Goal: Information Seeking & Learning: Learn about a topic

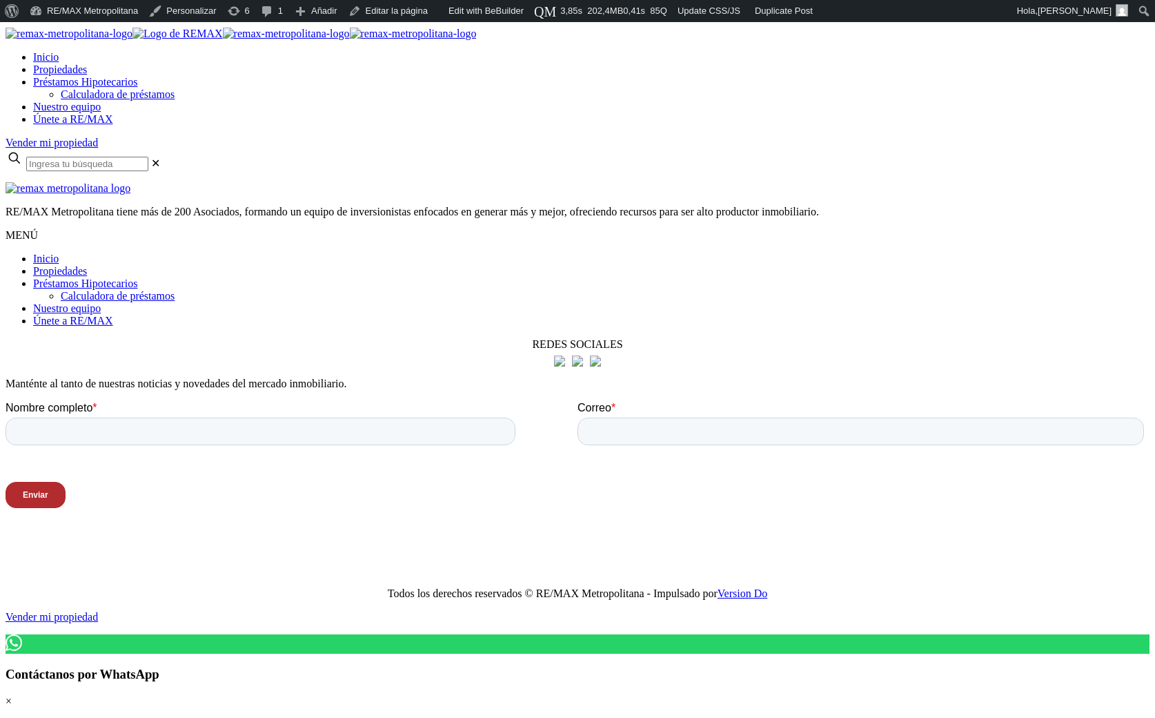
click at [59, 57] on span "Inicio" at bounding box center [46, 57] width 26 height 12
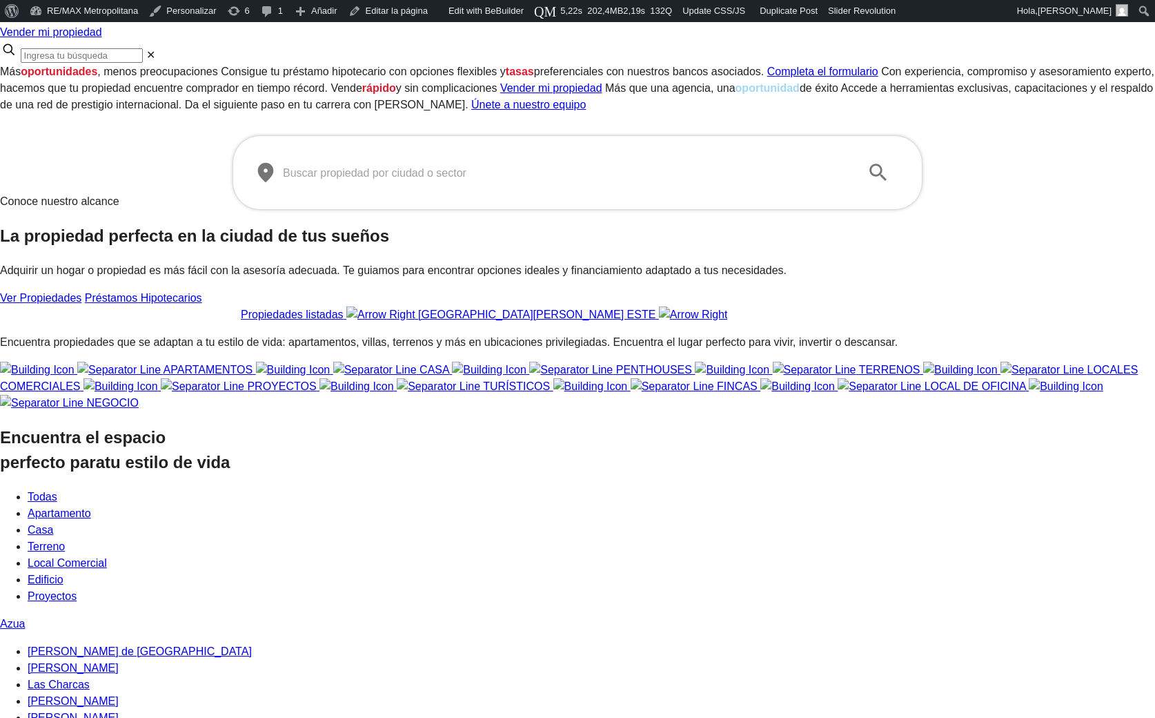
scroll to position [202, 0]
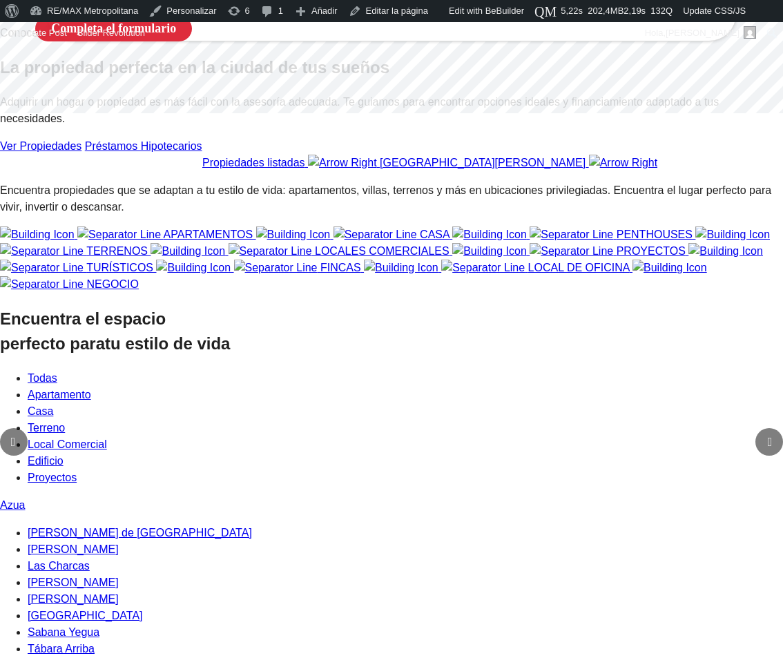
click at [340, 23] on input "text" at bounding box center [380, 4] width 567 height 39
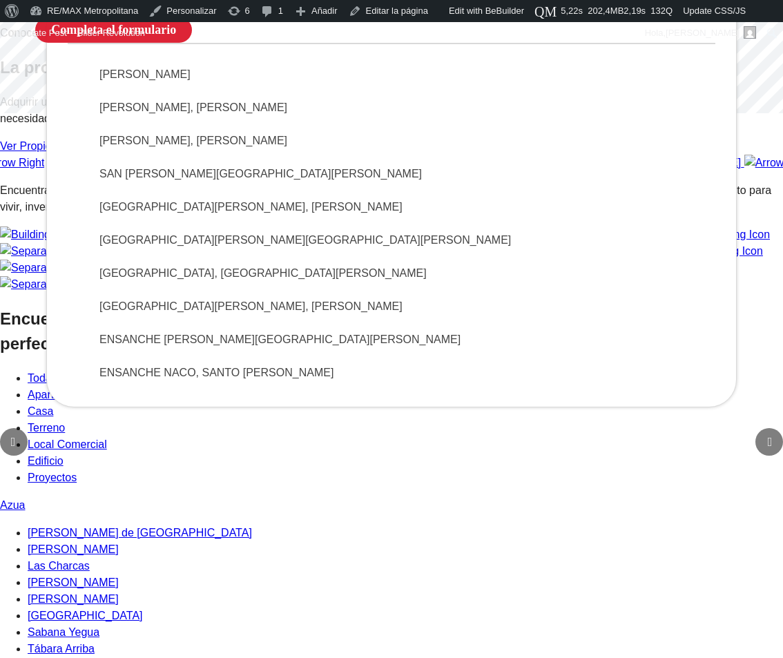
type input "san"
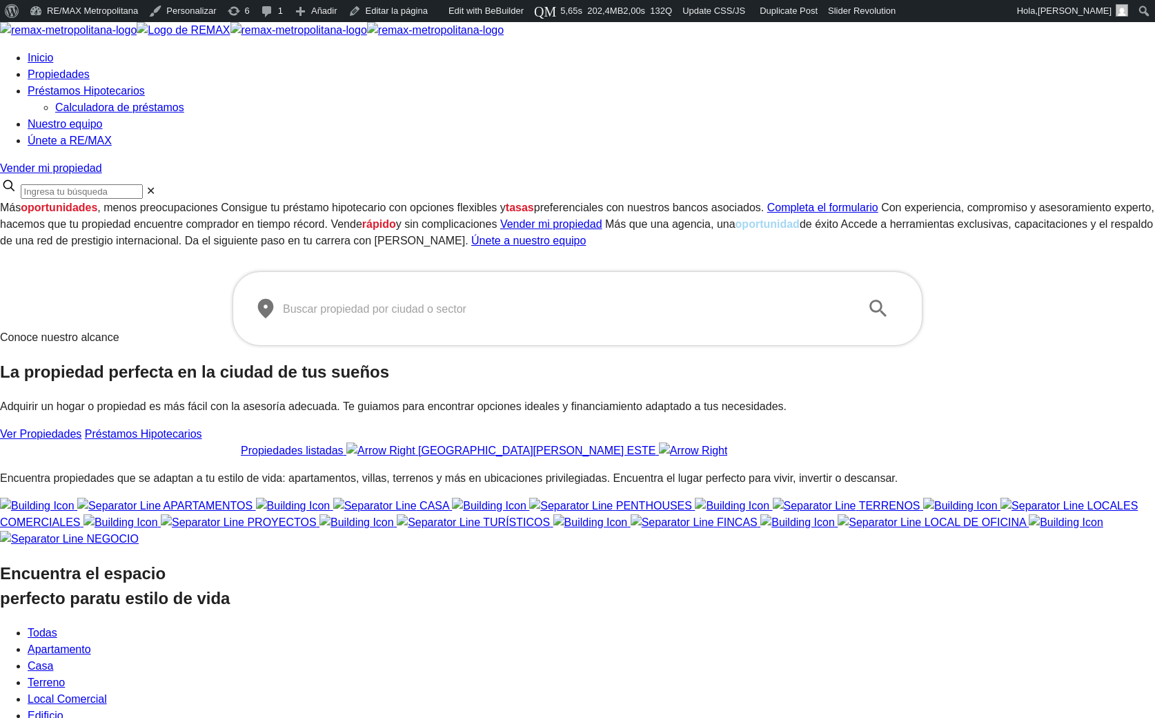
scroll to position [1, 0]
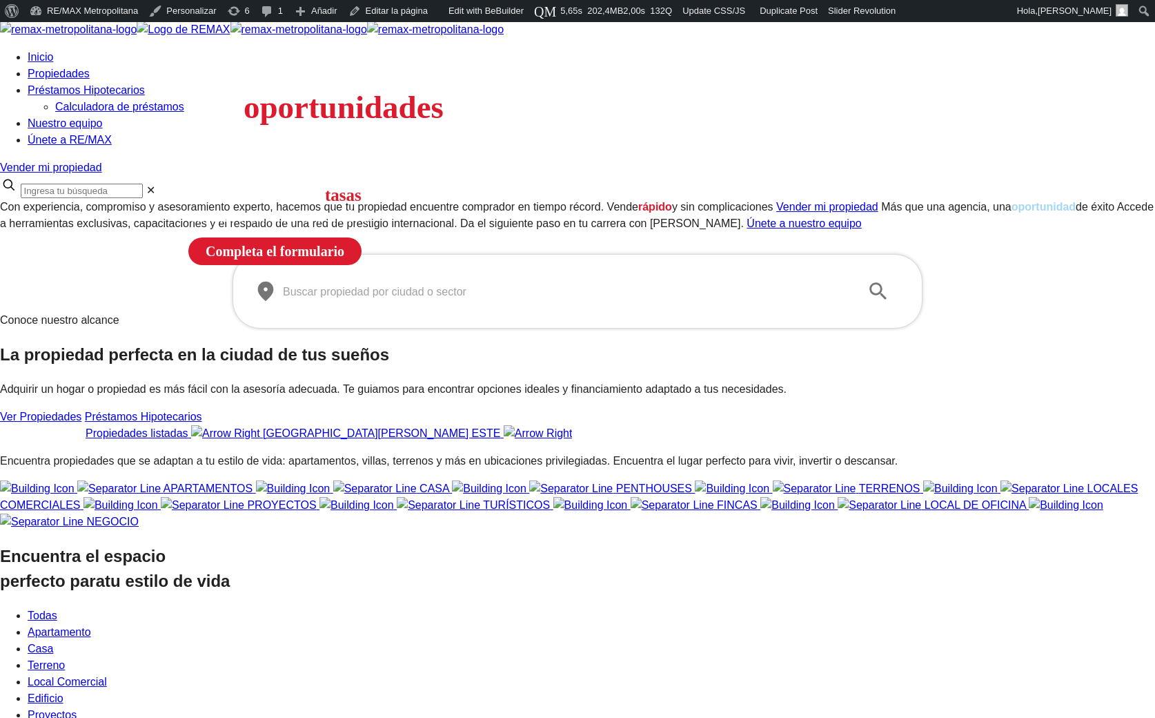
click at [375, 311] on input "text" at bounding box center [566, 291] width 567 height 39
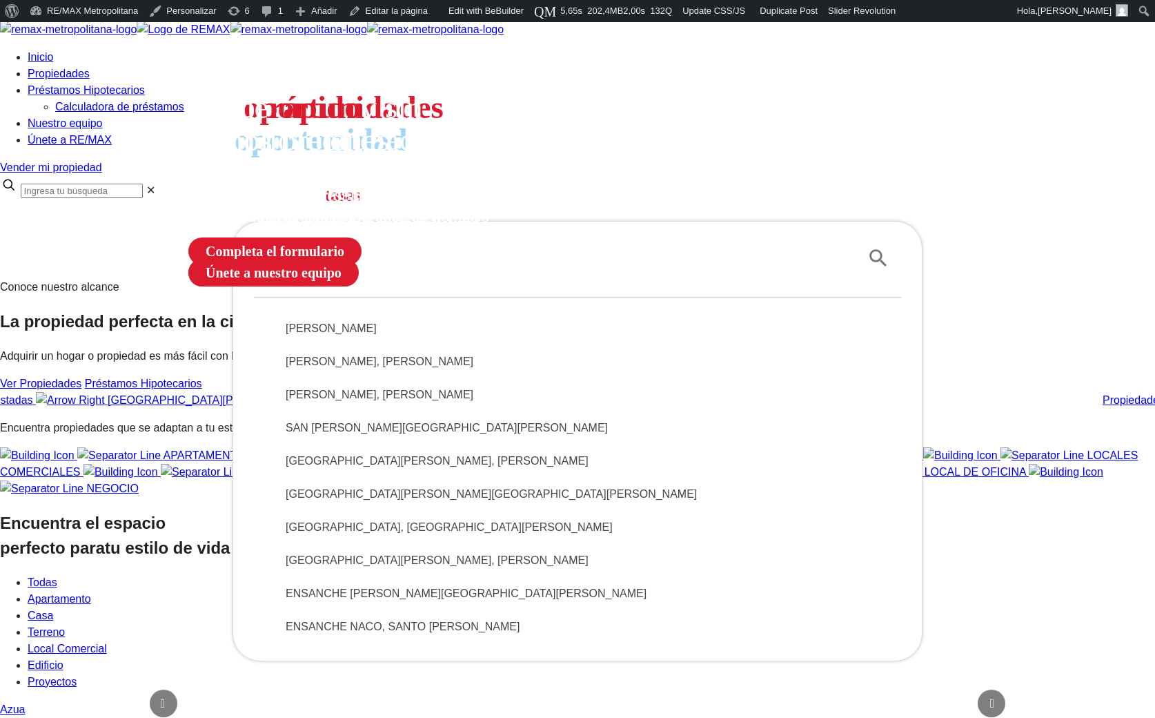
type input "san"
click at [372, 337] on span "SANTO DOMINGO DE GUZMÁN" at bounding box center [578, 328] width 584 height 17
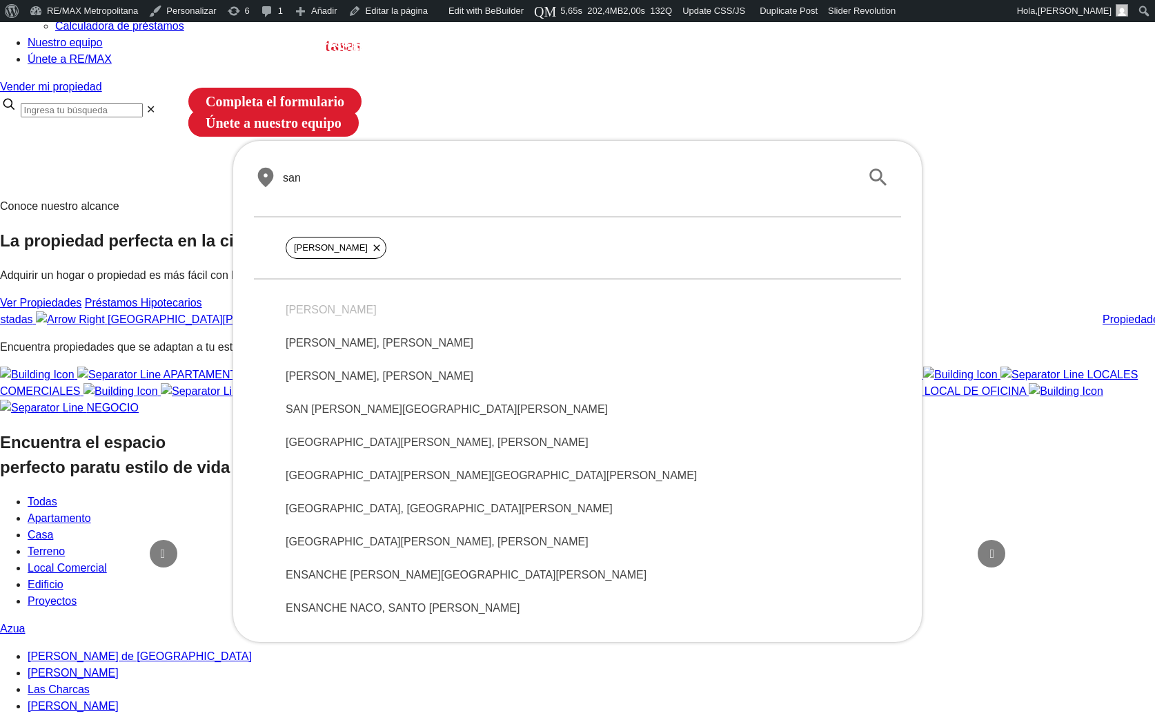
scroll to position [151, 0]
click at [369, 450] on span "SAN RAFAEL, SANTO DOMINGO DE GUZMÁN" at bounding box center [578, 441] width 584 height 17
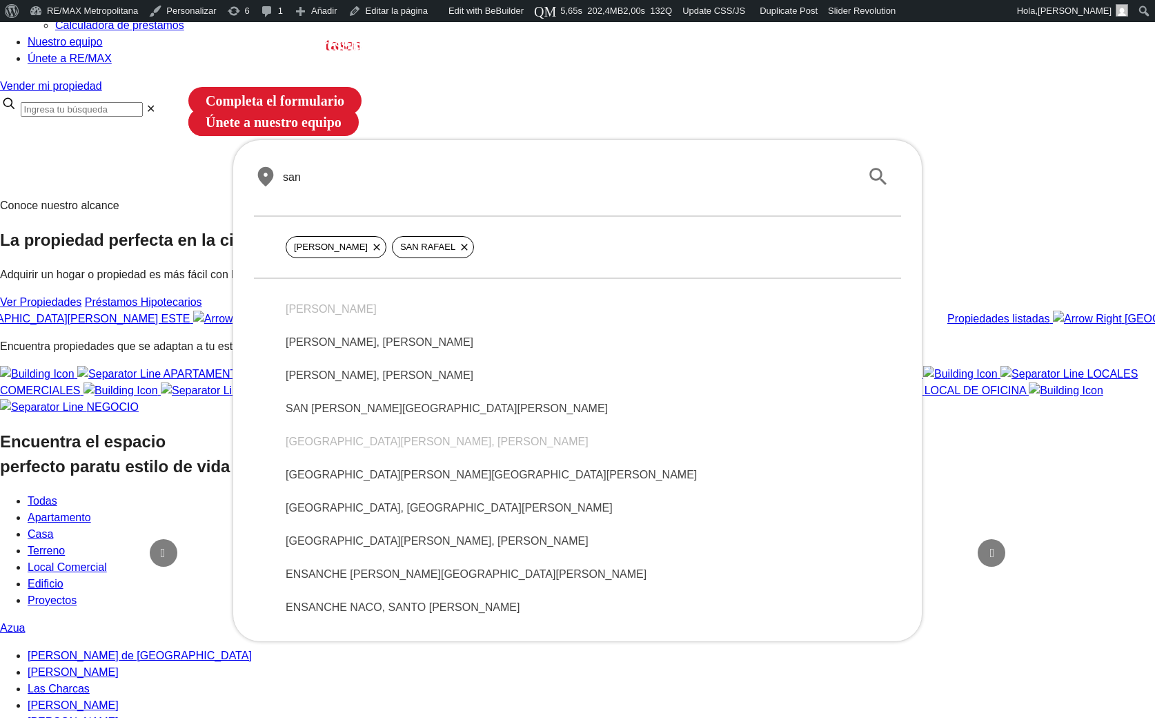
click at [391, 384] on span "SANDRA II, SANTO DOMINGO DE GUZMÁN" at bounding box center [578, 375] width 584 height 17
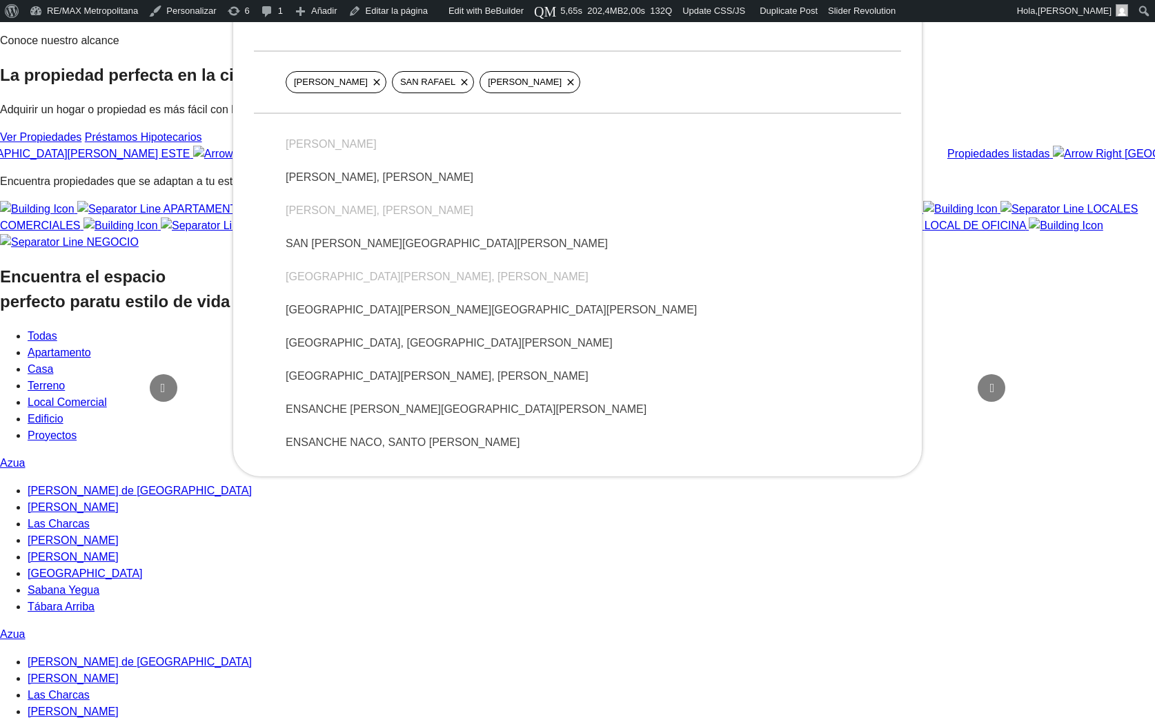
scroll to position [321, 0]
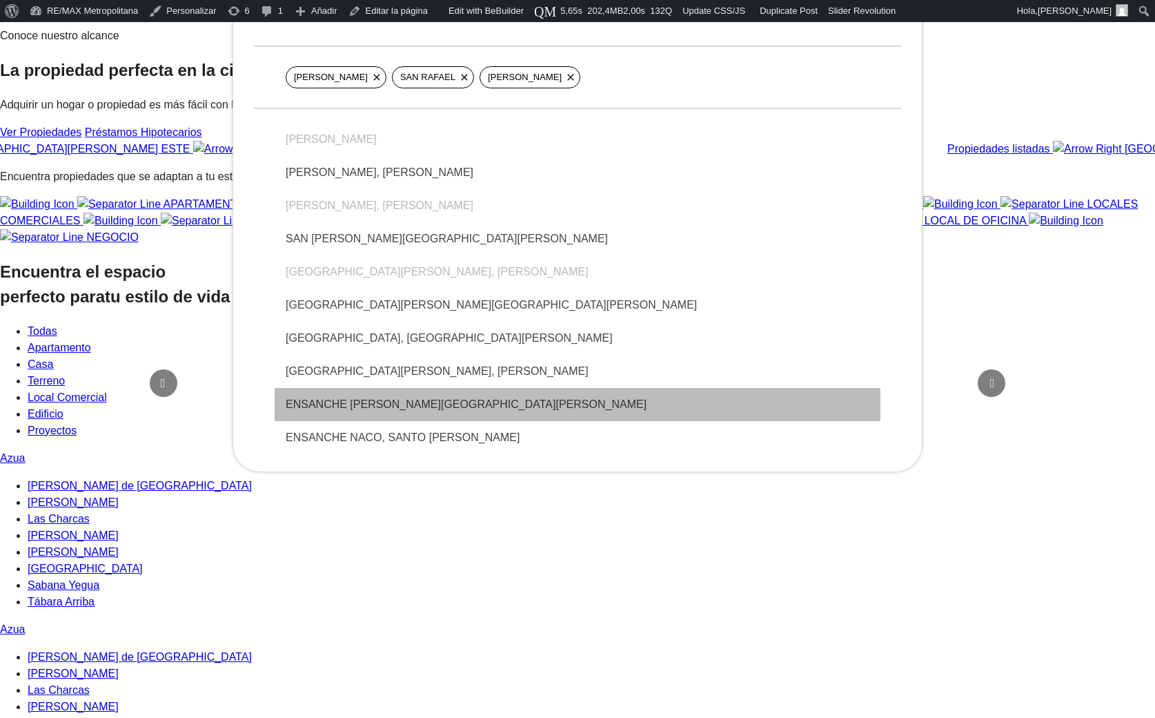
click at [398, 413] on span "ENSANCHE SERRALLES, SANTO DOMINGO DE GUZMÁN" at bounding box center [578, 404] width 584 height 17
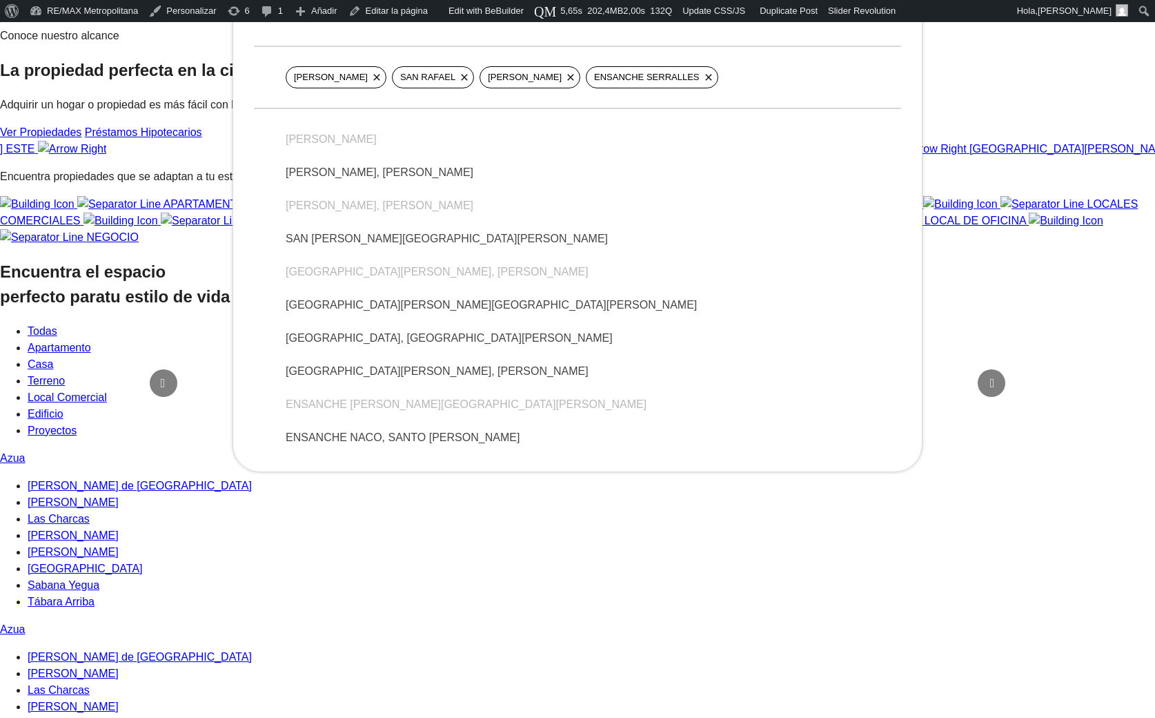
click at [433, 346] on span "SAN MIGUEL, SANTO DOMINGO DE GUZMÁN" at bounding box center [578, 338] width 584 height 17
click at [427, 380] on span "SAN JOSÉ, SANTO DOMINGO DE GUZMÁN" at bounding box center [578, 371] width 584 height 17
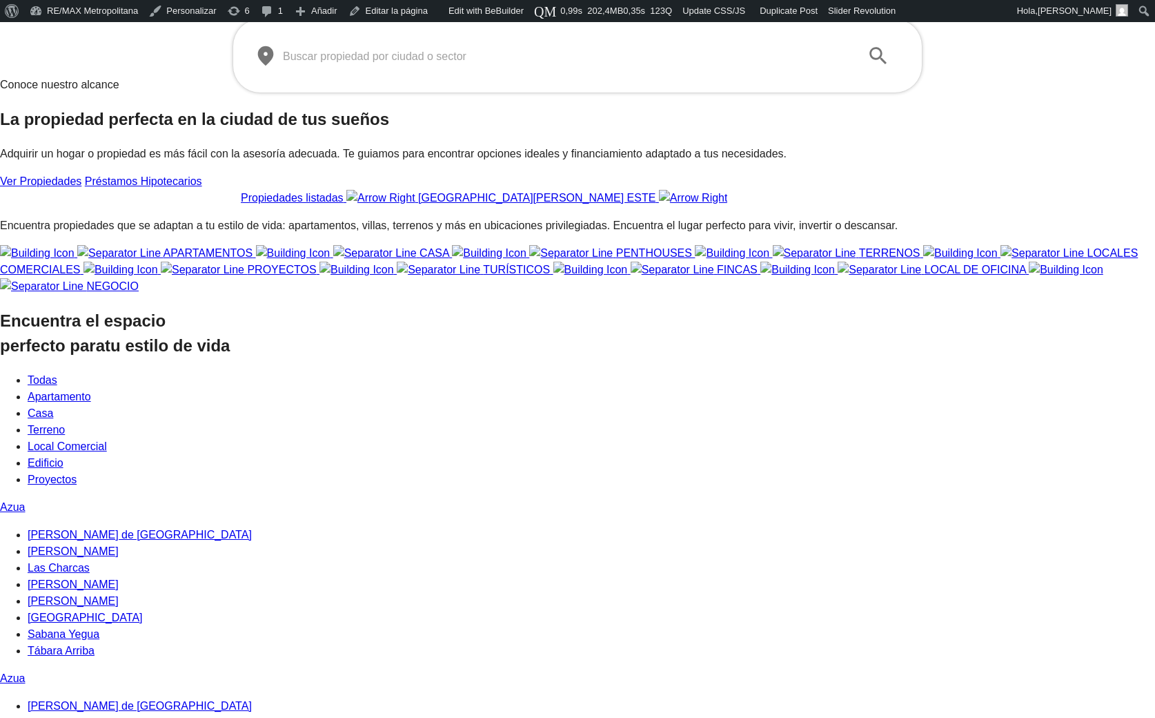
scroll to position [321, 0]
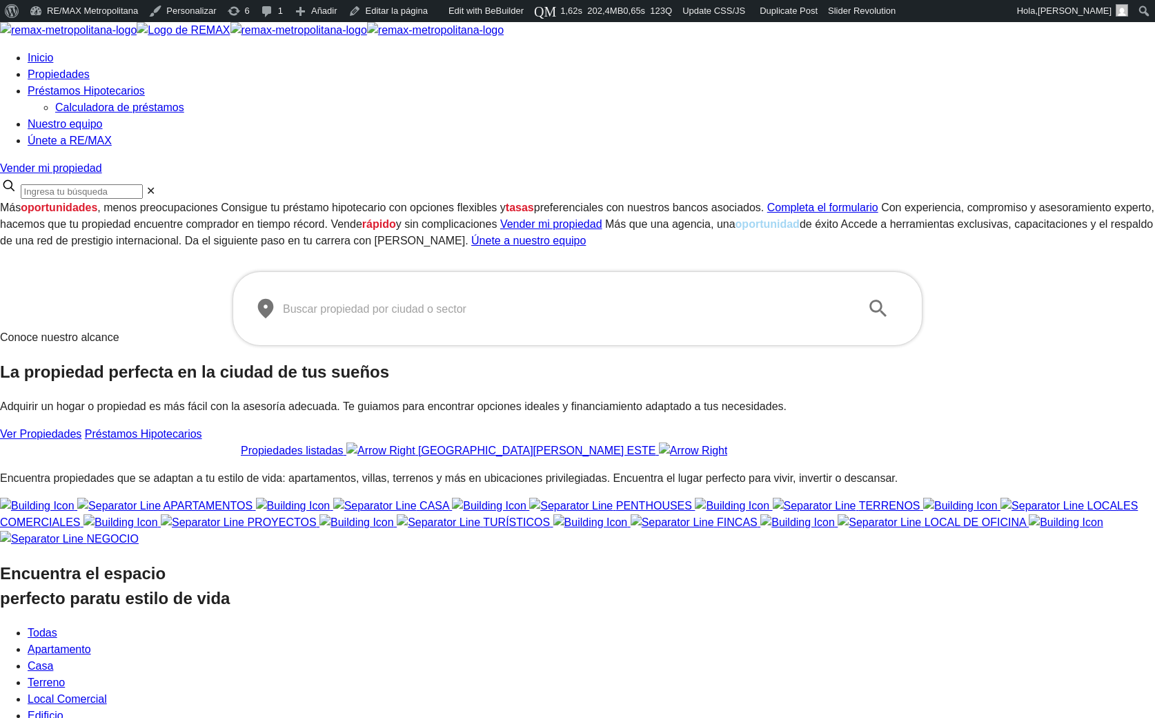
drag, startPoint x: 0, startPoint y: 0, endPoint x: 181, endPoint y: 494, distance: 526.2
click at [181, 459] on section "Conoce nuestro alcance La propiedad perfecta en la ciudad de tus sueños Adquiri…" at bounding box center [577, 394] width 1155 height 130
click at [260, 459] on section "Conoce nuestro alcance La propiedad perfecta en la ciudad de tus sueños Adquiri…" at bounding box center [577, 394] width 1155 height 130
click at [395, 328] on input "text" at bounding box center [566, 308] width 567 height 39
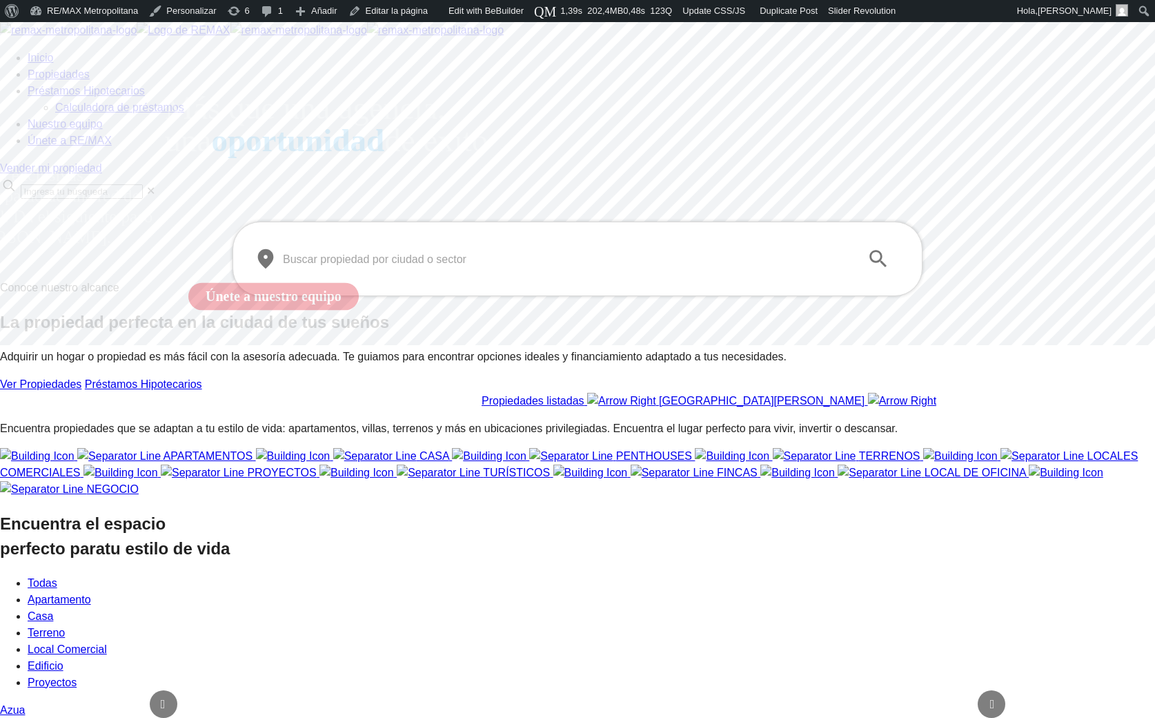
click at [318, 278] on input "text" at bounding box center [566, 258] width 567 height 39
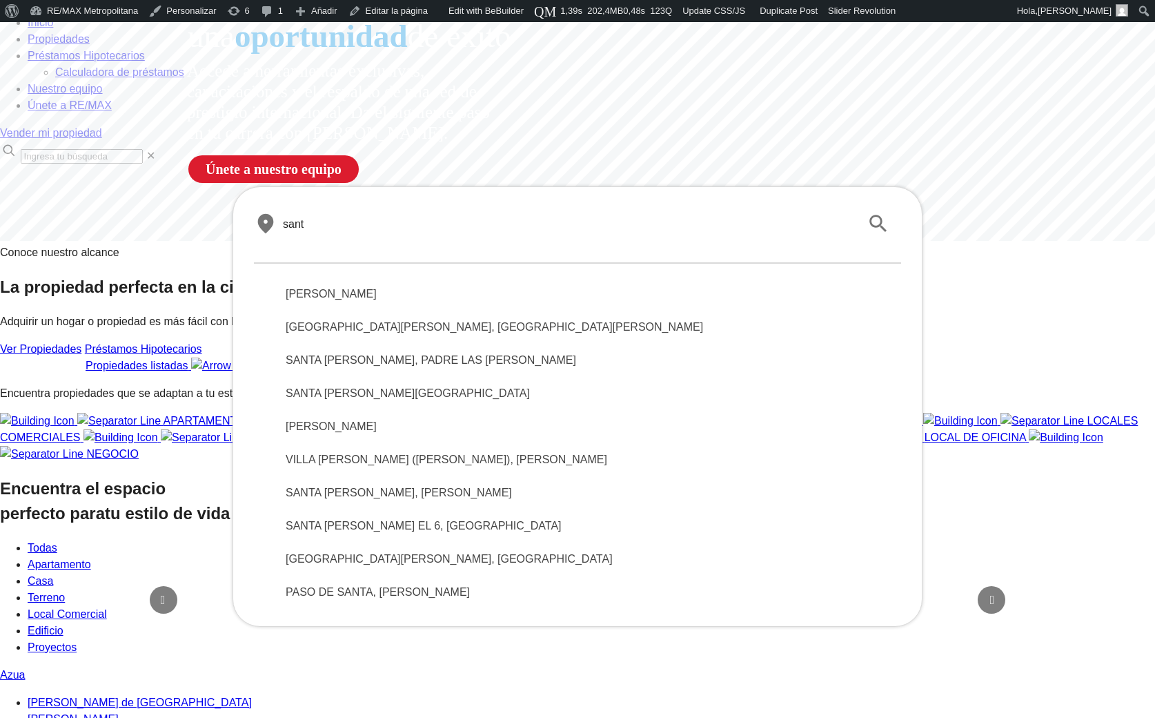
scroll to position [115, 0]
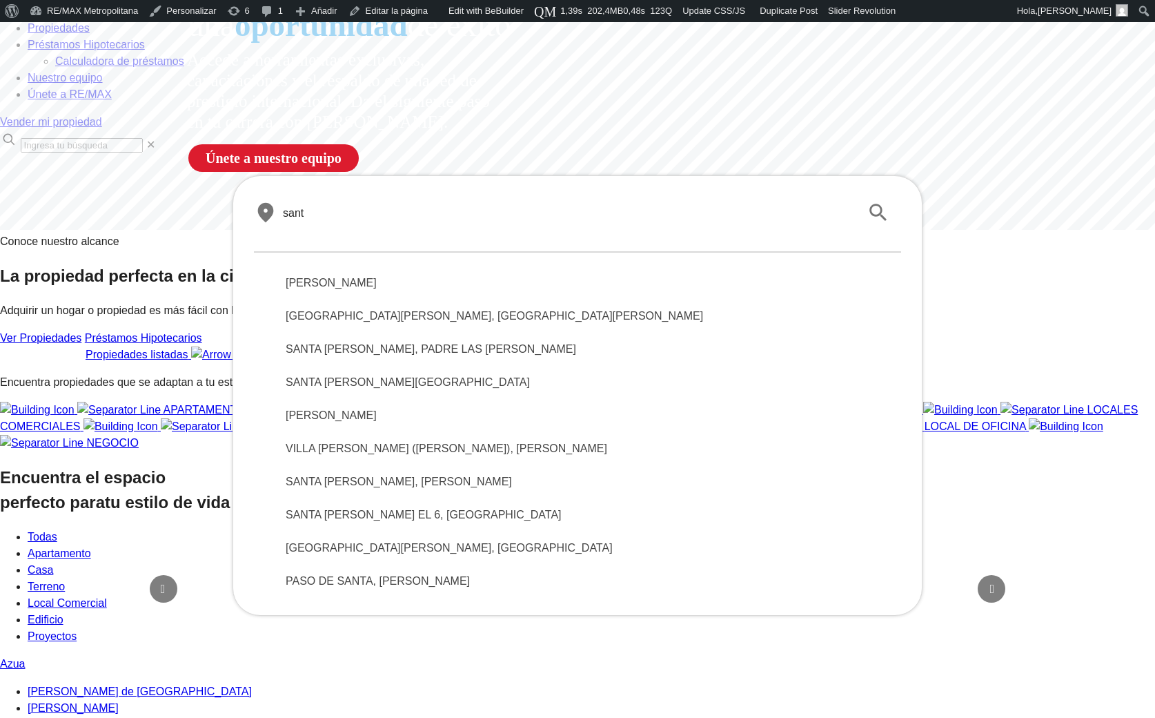
type input "sant"
click at [418, 291] on span "SANTO DOMINGO DE GUZMÁN" at bounding box center [578, 283] width 584 height 17
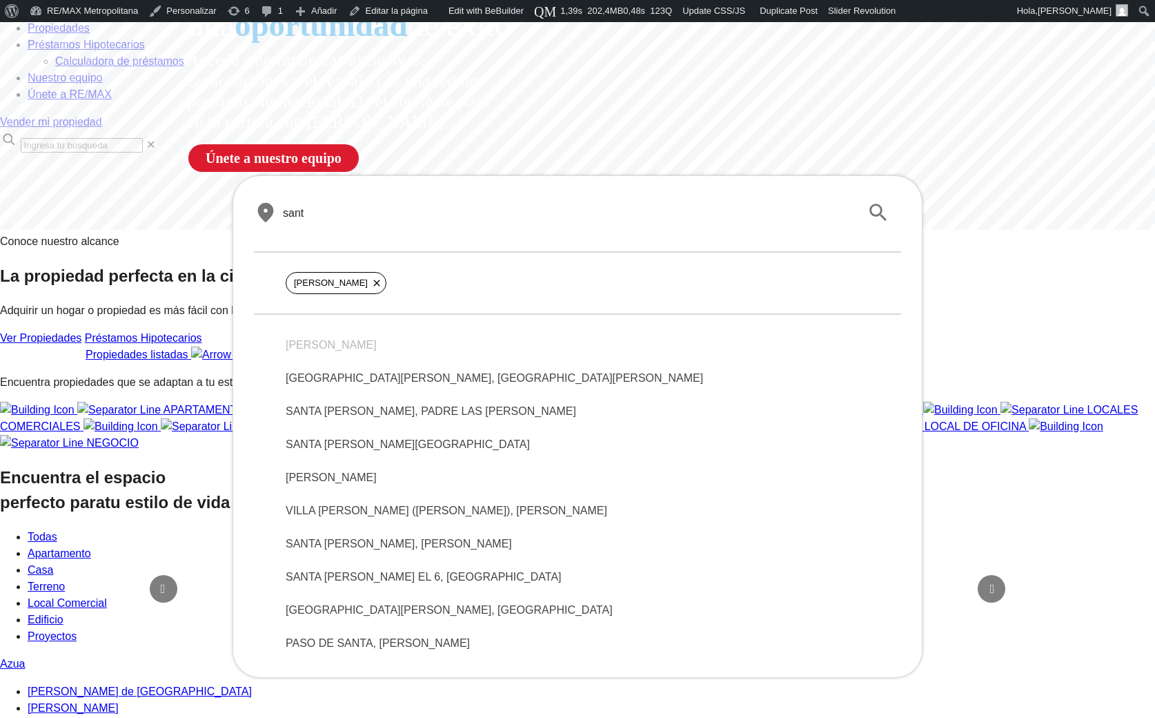
click at [393, 362] on li "SANTO DOMINGO DE GUZMÁN" at bounding box center [578, 345] width 606 height 33
click at [378, 387] on span "SANTA BÁRBARA, SANTO DOMINGO DE GUZMÁN" at bounding box center [578, 378] width 584 height 17
click at [346, 486] on span "SANTANA, TAMAYO" at bounding box center [578, 477] width 584 height 17
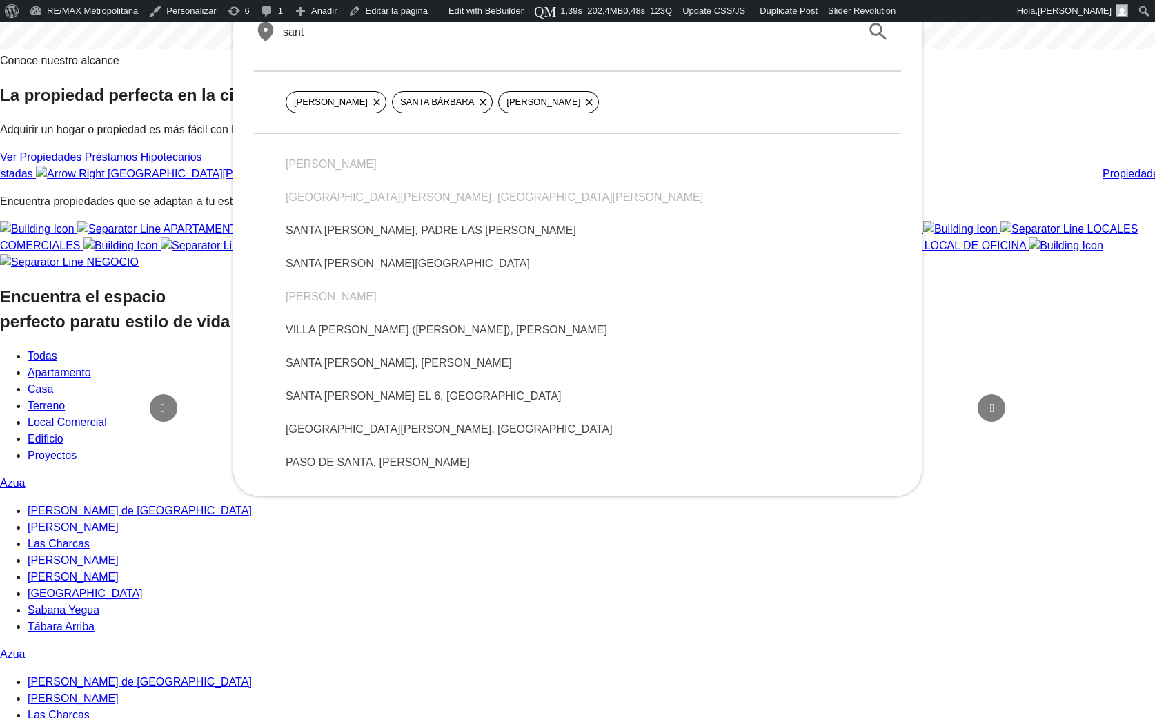
scroll to position [299, 0]
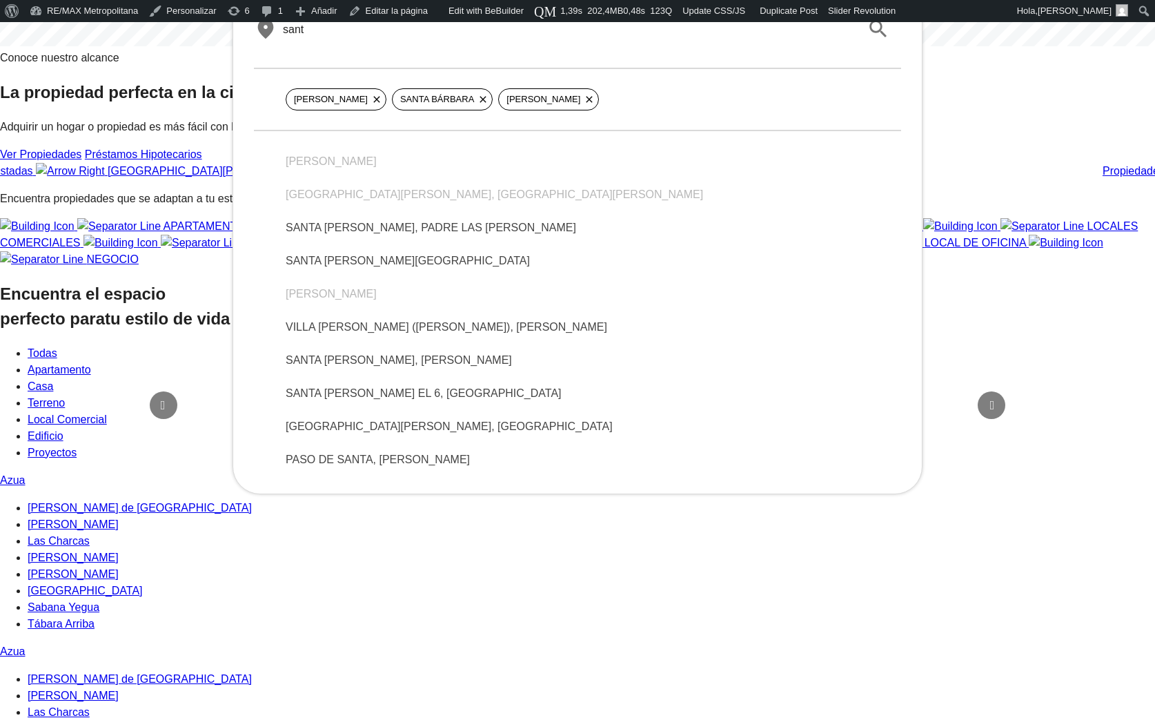
click at [369, 468] on span "PASO DE SANTA, VICENTE NOBLE" at bounding box center [578, 459] width 584 height 17
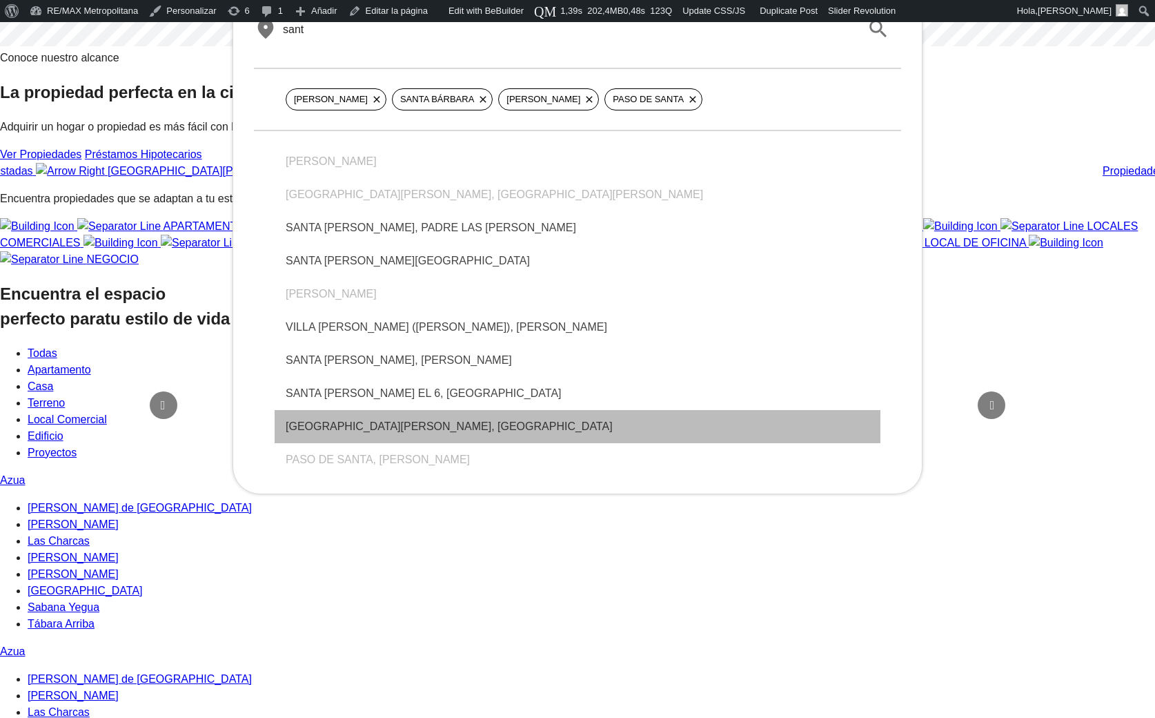
click at [363, 443] on div "SANTA ELENA, BARAHONA" at bounding box center [578, 426] width 606 height 33
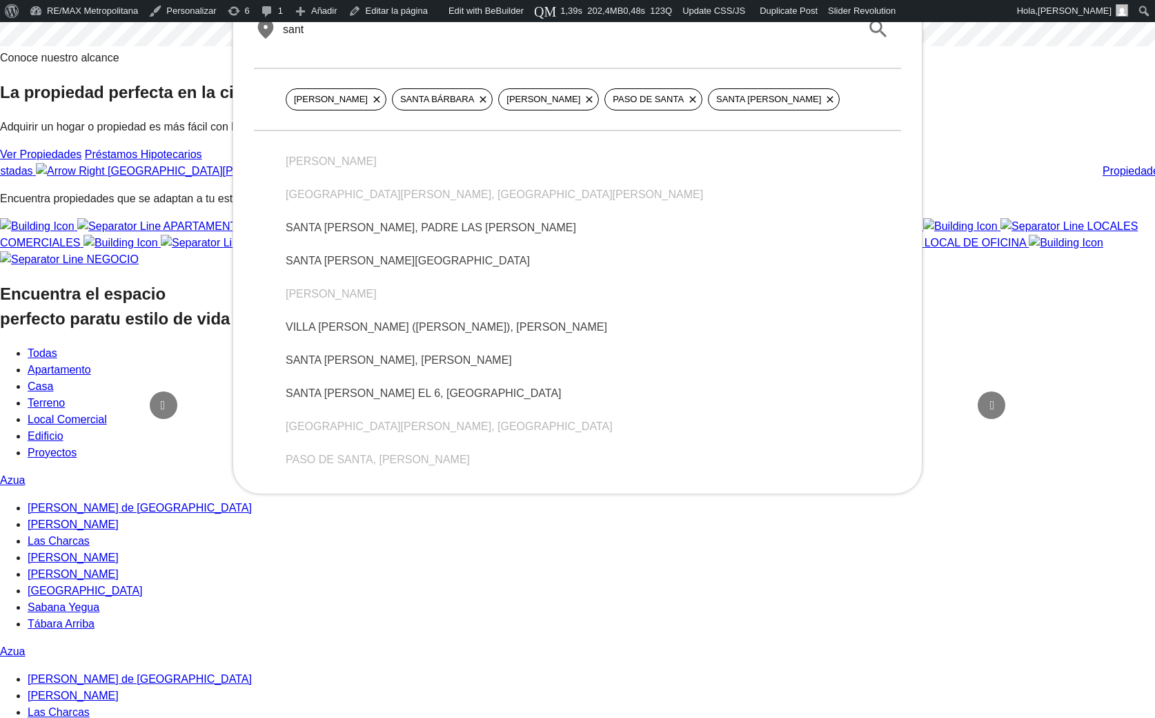
click at [361, 369] on span "SANTA MARÍA, TAMAYO" at bounding box center [578, 360] width 584 height 17
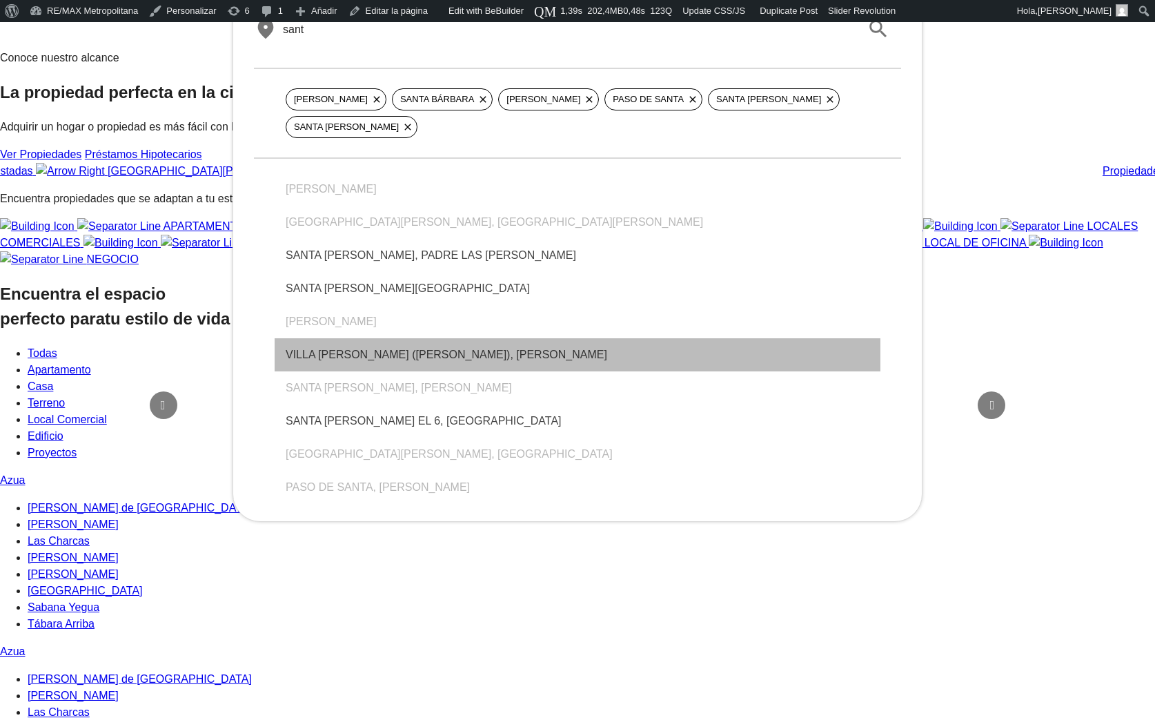
click at [366, 363] on span "VILLA SANTANA (BATEY SANTANA), TAMAYO" at bounding box center [578, 354] width 584 height 17
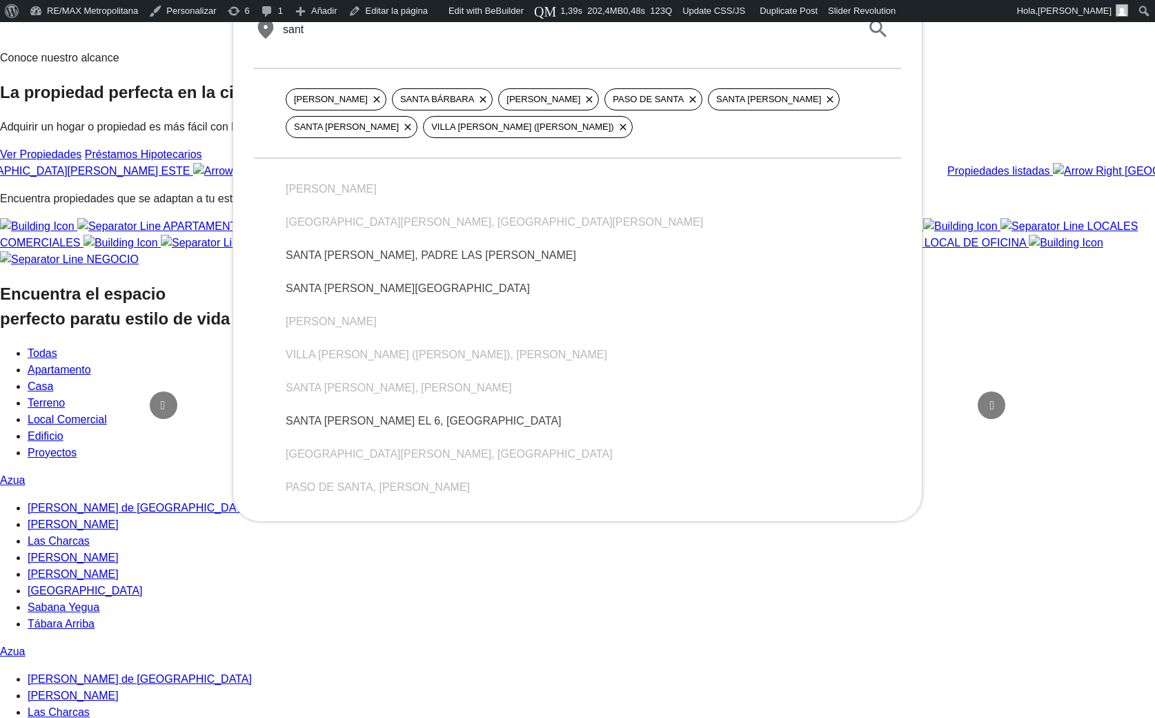
click at [881, 37] on icon "submit" at bounding box center [878, 28] width 17 height 17
